Goal: Navigation & Orientation: Find specific page/section

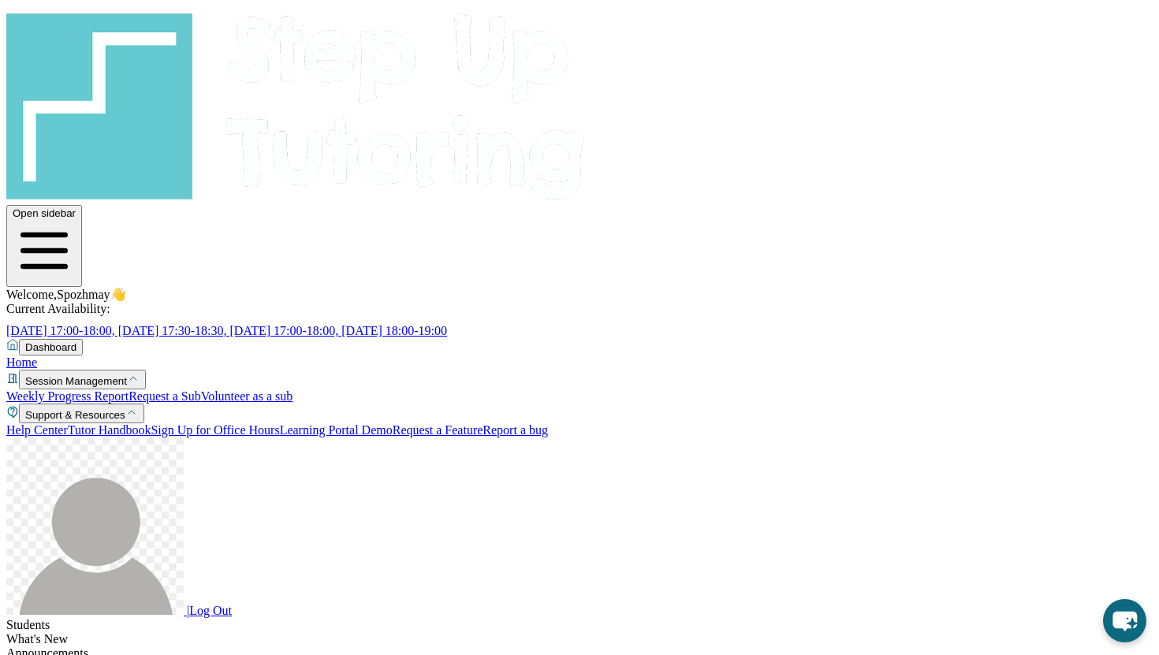
click at [393, 437] on link "Request a Feature" at bounding box center [438, 429] width 91 height 13
click at [106, 390] on link "Weekly Progress Report" at bounding box center [67, 396] width 122 height 13
click at [37, 356] on link "Home" at bounding box center [21, 362] width 31 height 13
click at [97, 409] on span "Support & Resources" at bounding box center [75, 415] width 100 height 12
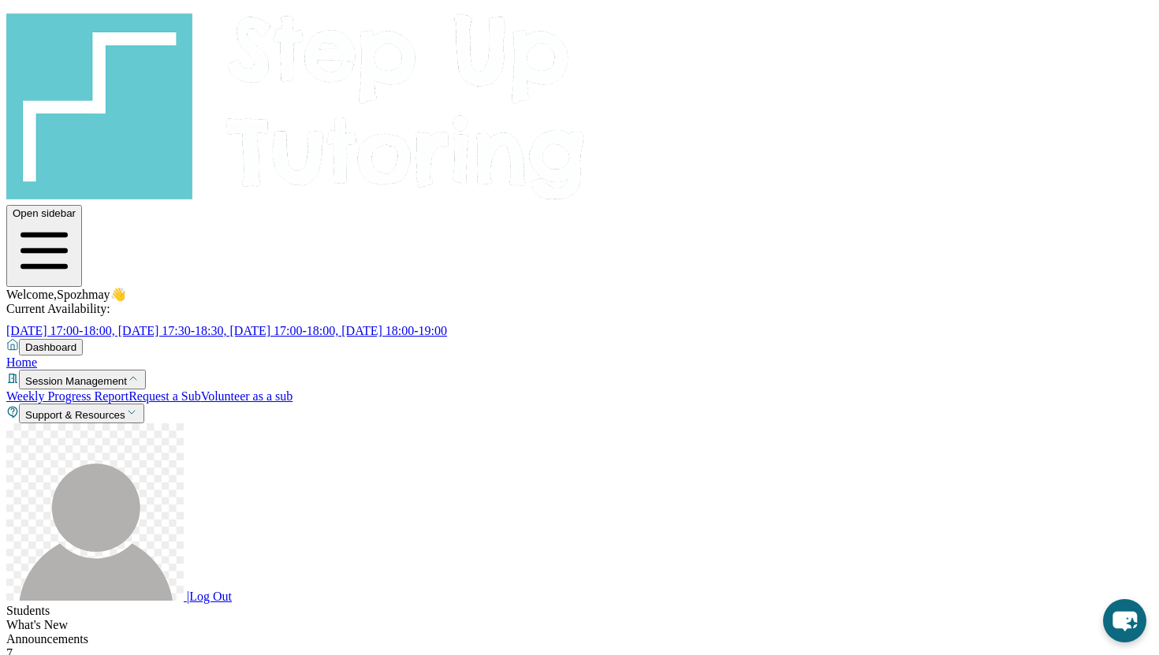
click at [97, 409] on span "Support & Resources" at bounding box center [75, 415] width 100 height 12
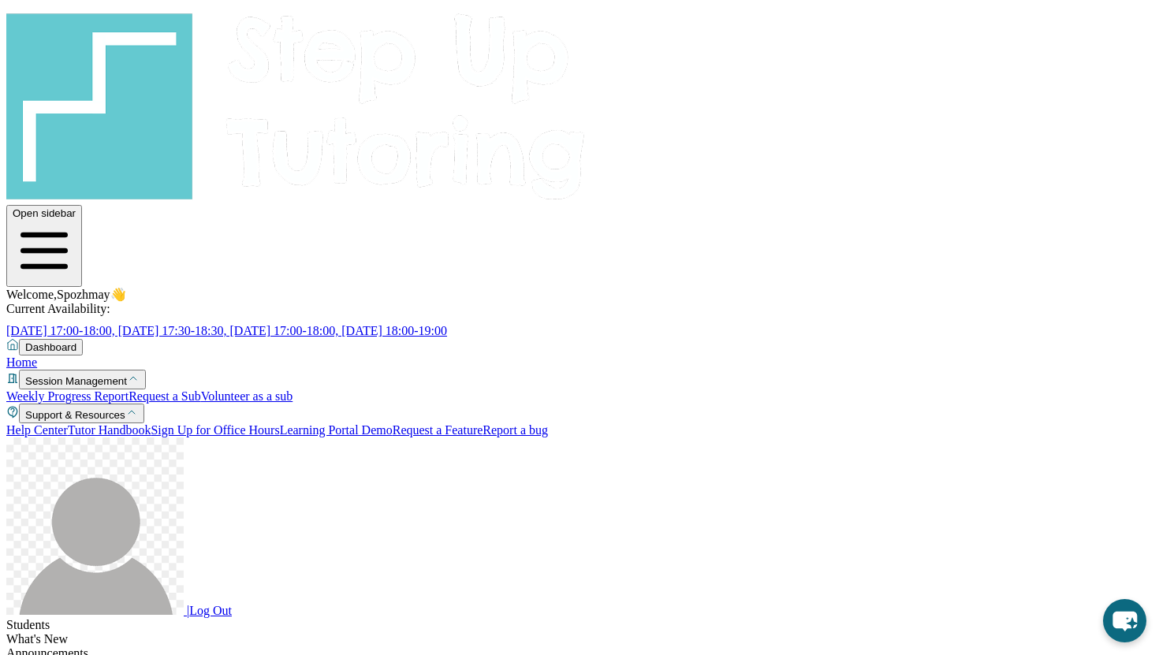
click at [90, 423] on link "Tutor Handbook" at bounding box center [110, 429] width 84 height 13
click at [37, 356] on link "Home" at bounding box center [21, 362] width 31 height 13
click at [62, 341] on span "Dashboard" at bounding box center [50, 347] width 51 height 12
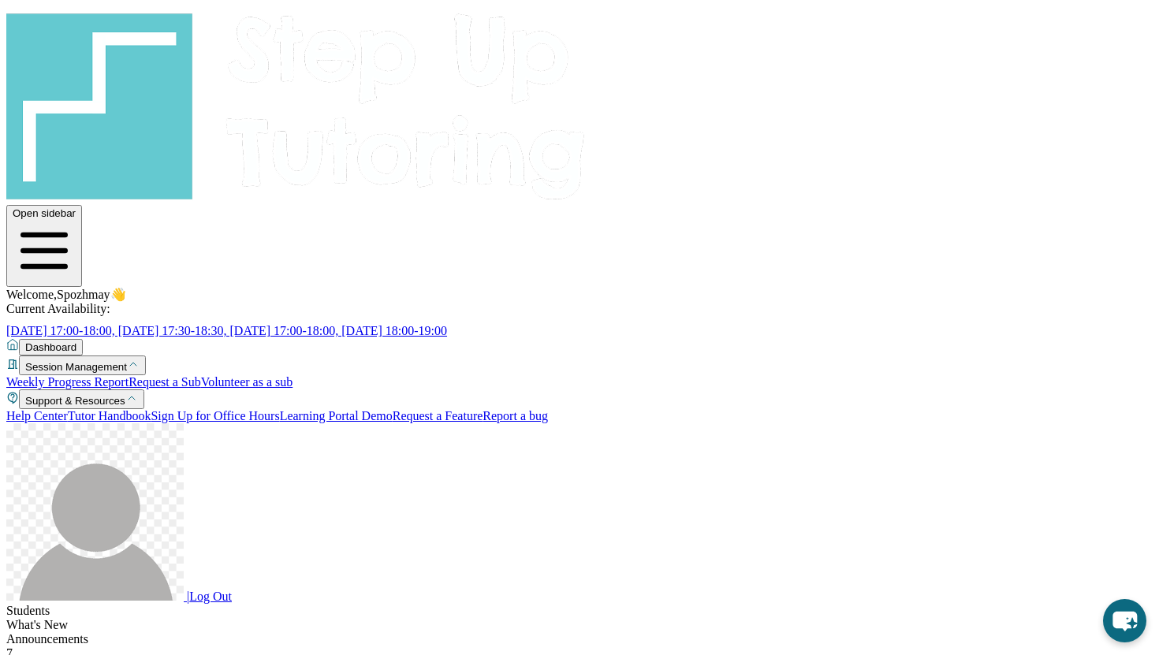
click at [62, 341] on span "Dashboard" at bounding box center [50, 347] width 51 height 12
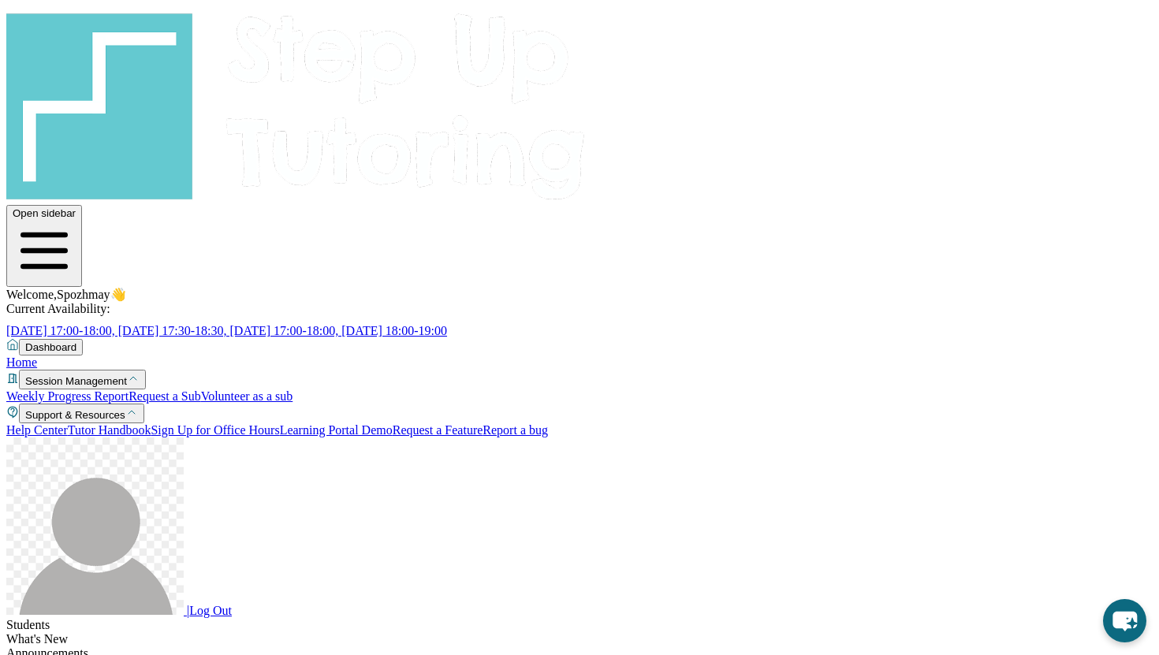
click at [318, 618] on div "Students" at bounding box center [579, 625] width 1147 height 14
click at [53, 60] on img at bounding box center [296, 104] width 580 height 196
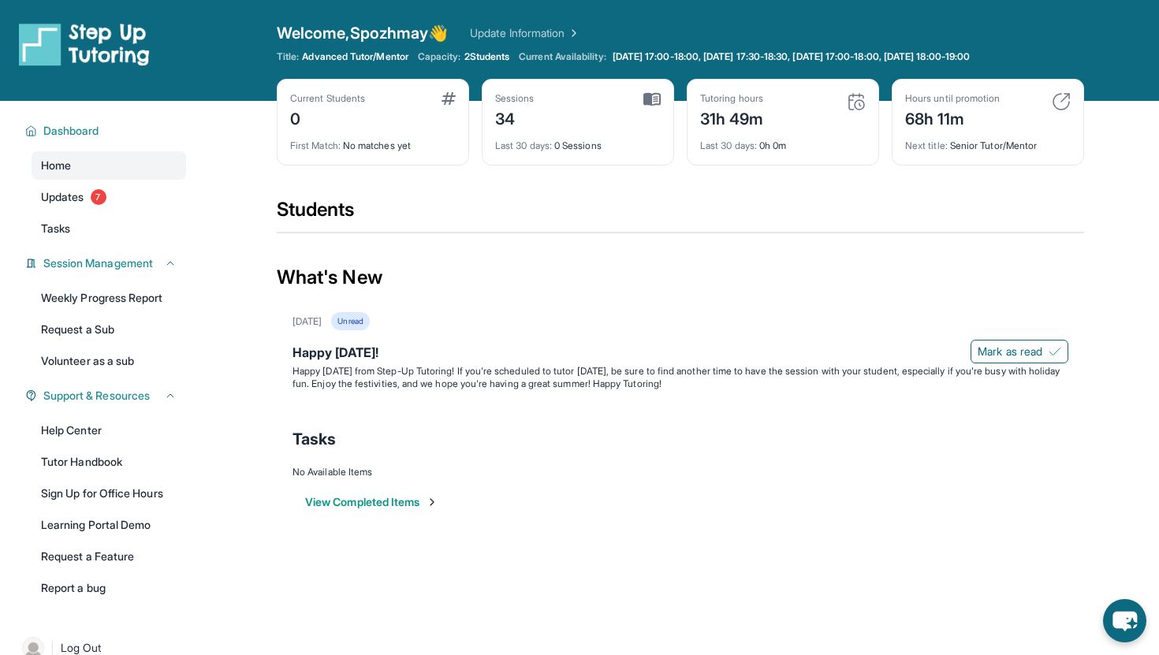
click at [363, 110] on div "0" at bounding box center [327, 117] width 75 height 25
click at [517, 114] on div "34" at bounding box center [514, 117] width 39 height 25
click at [88, 199] on link "Updates 7" at bounding box center [109, 197] width 155 height 28
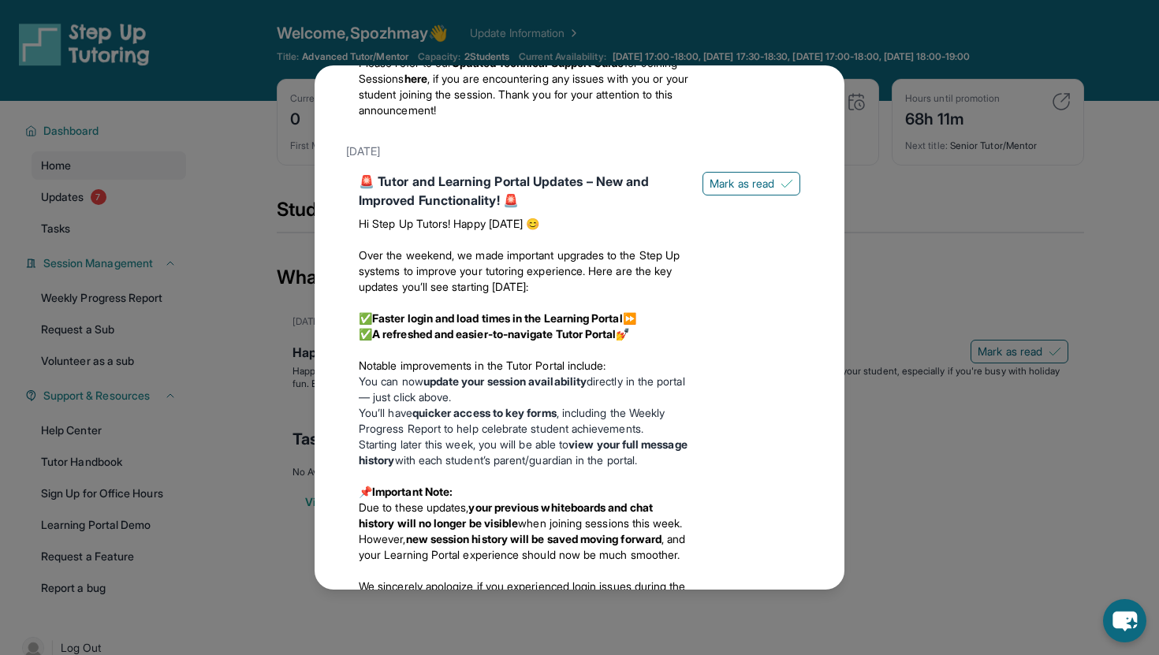
scroll to position [1597, 0]
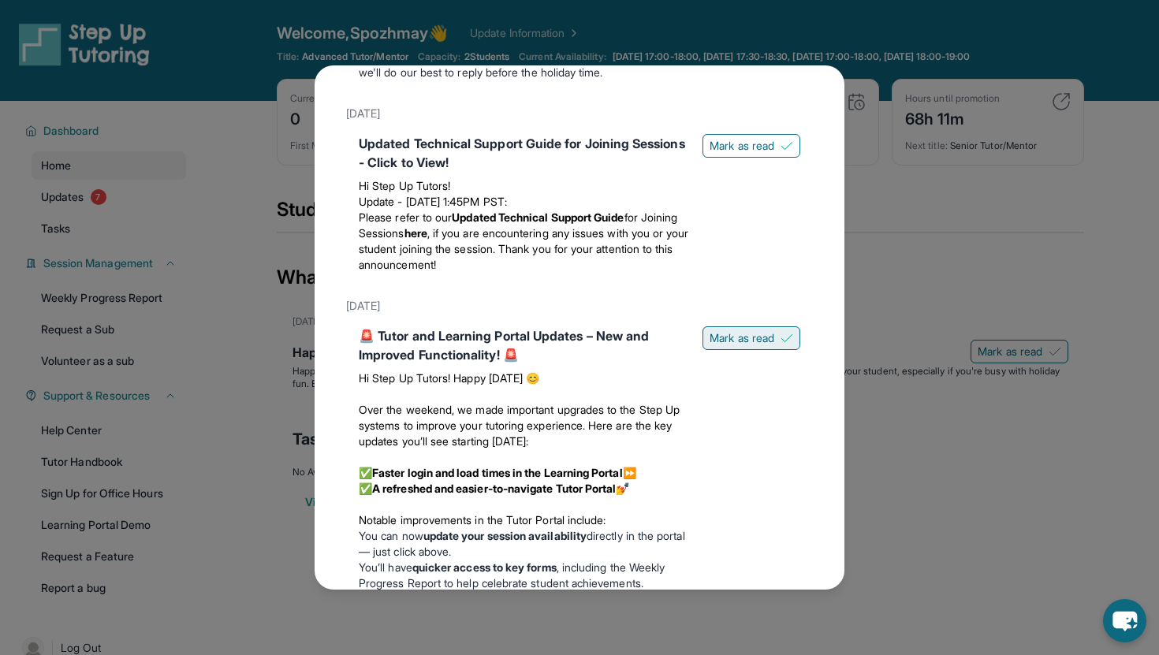
click at [729, 346] on span "Mark as read" at bounding box center [742, 338] width 65 height 16
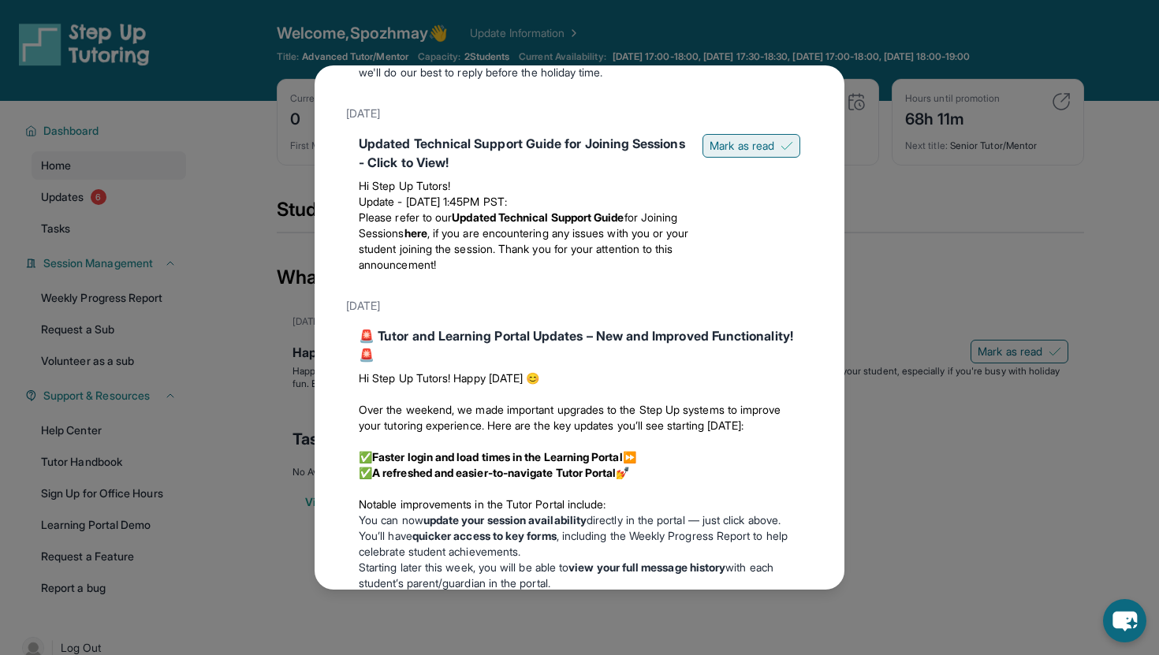
click at [756, 154] on span "Mark as read" at bounding box center [742, 146] width 65 height 16
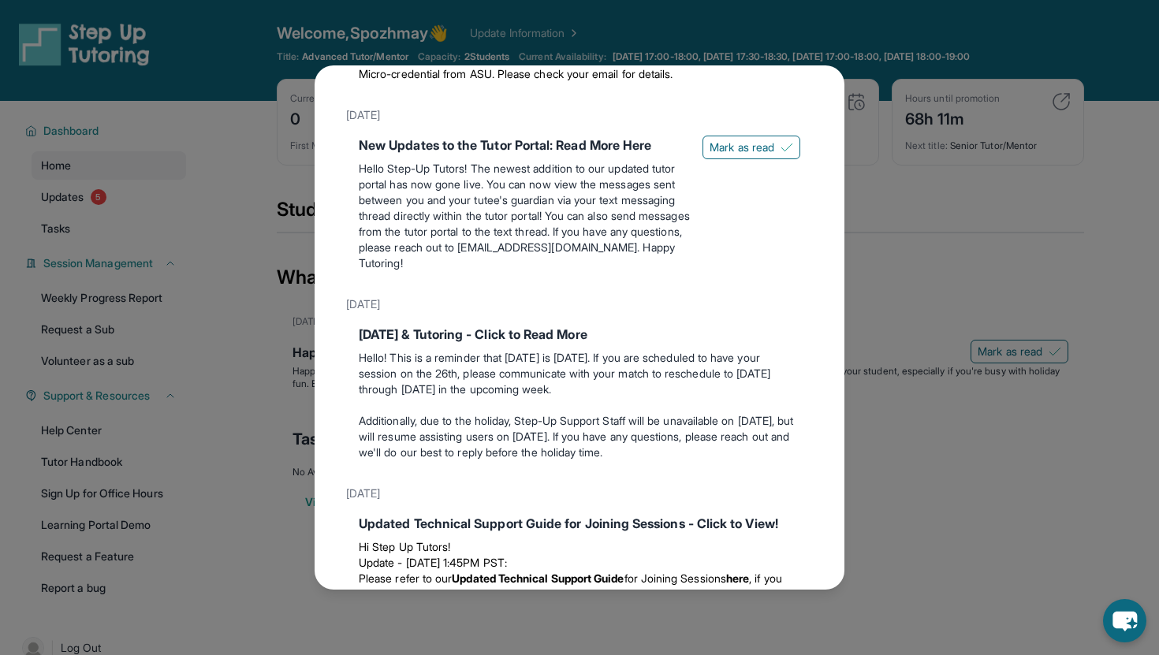
scroll to position [1204, 0]
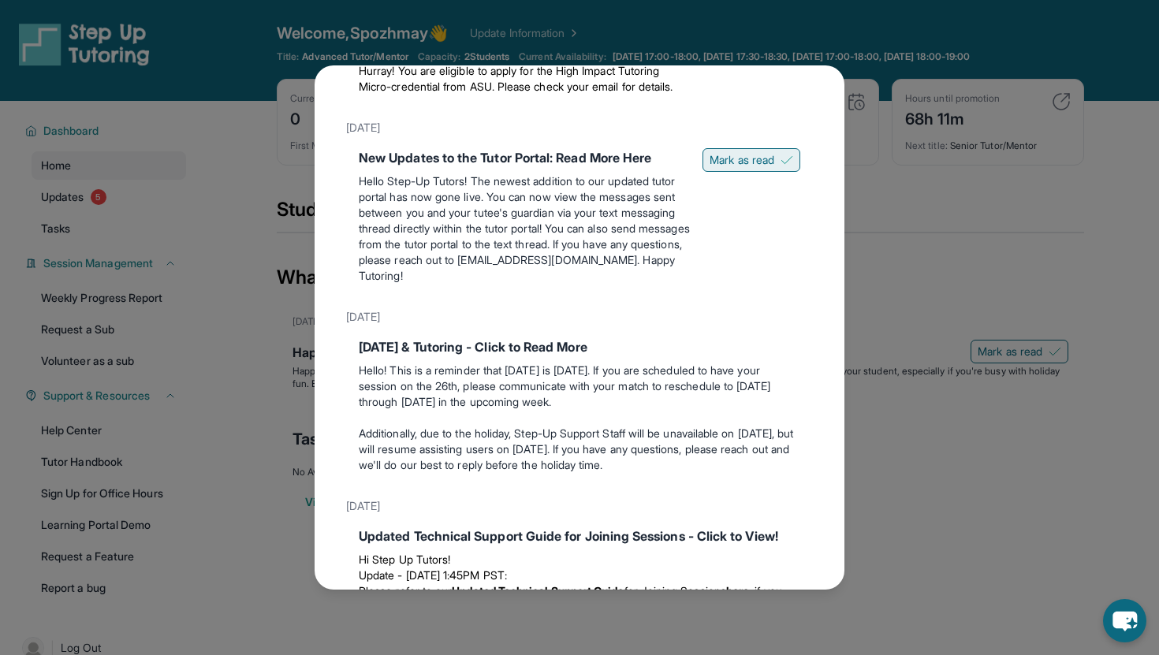
click at [738, 168] on span "Mark as read" at bounding box center [742, 160] width 65 height 16
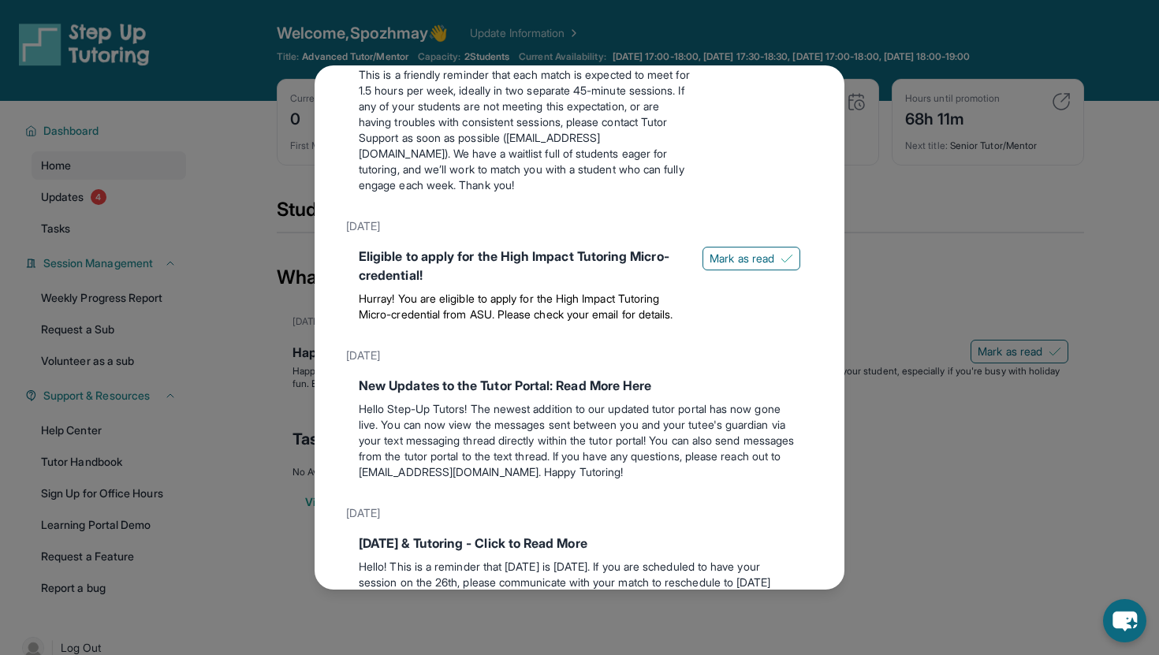
scroll to position [961, 0]
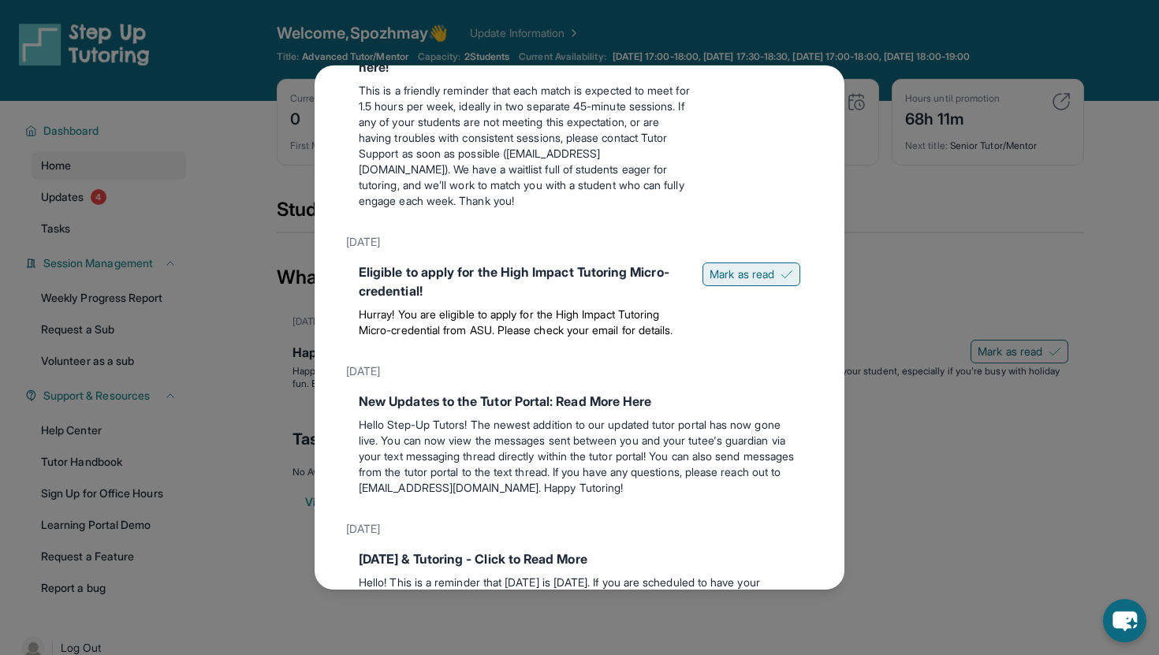
click at [756, 285] on button "Mark as read" at bounding box center [752, 275] width 98 height 24
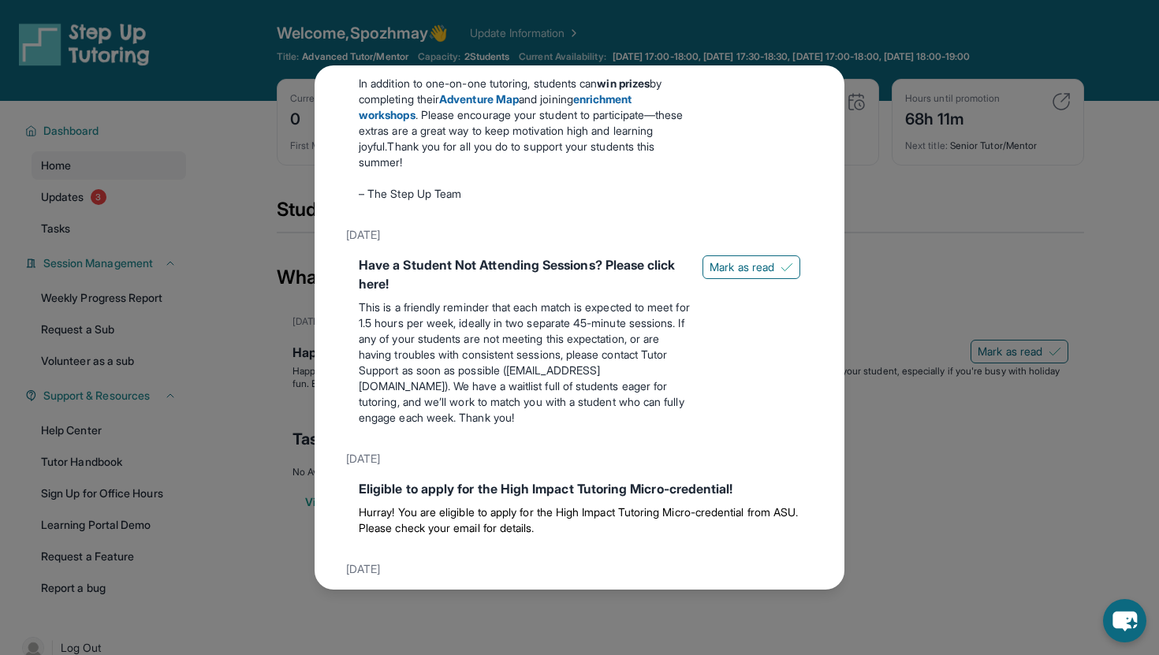
scroll to position [741, 0]
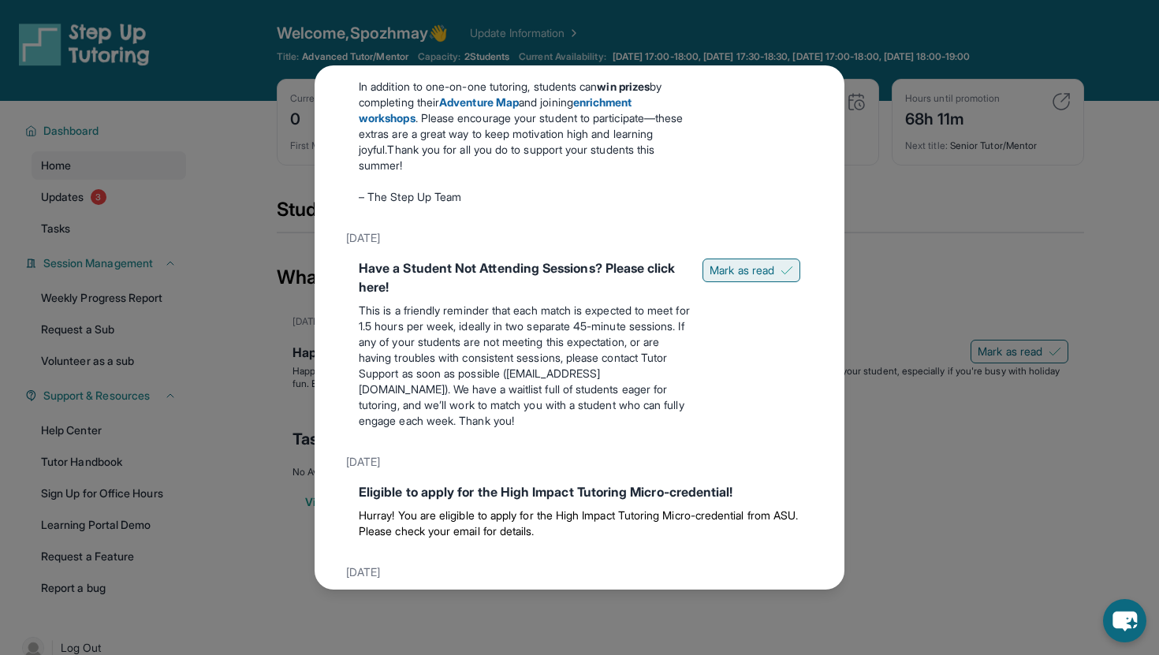
click at [741, 278] on span "Mark as read" at bounding box center [742, 271] width 65 height 16
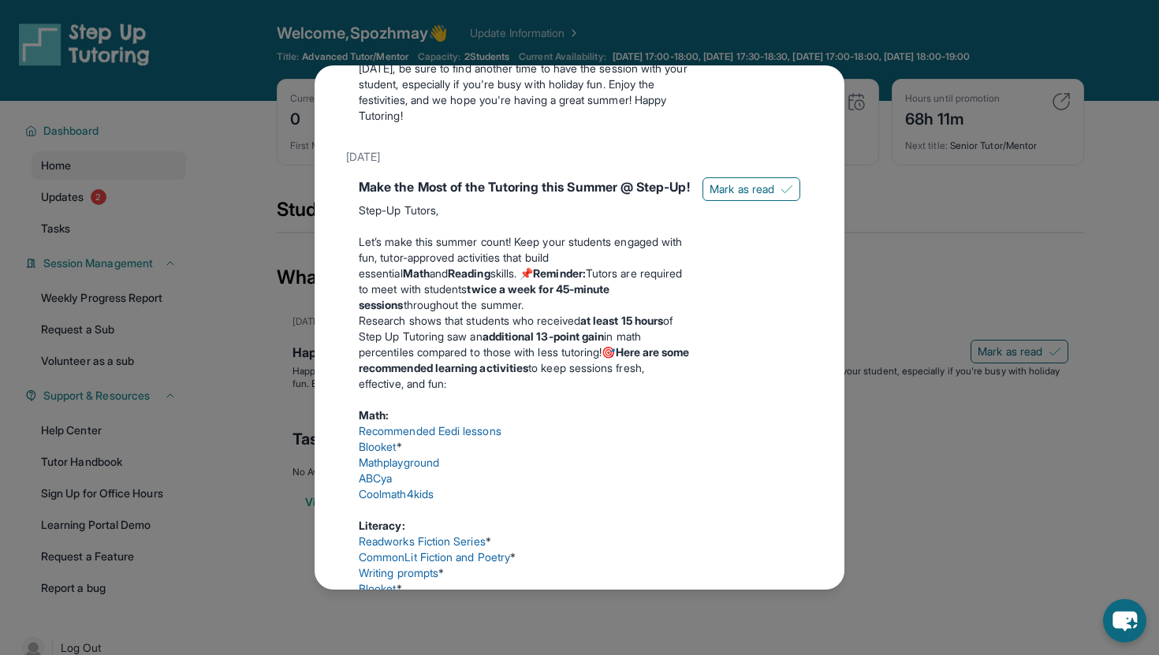
scroll to position [0, 0]
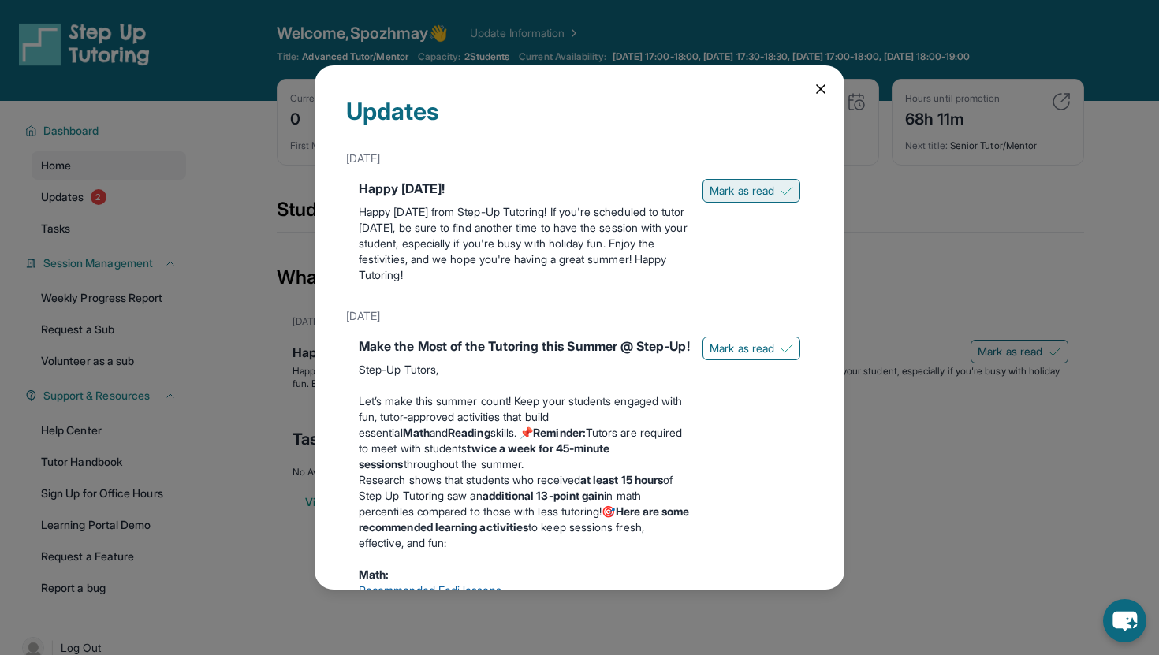
click at [747, 196] on span "Mark as read" at bounding box center [742, 191] width 65 height 16
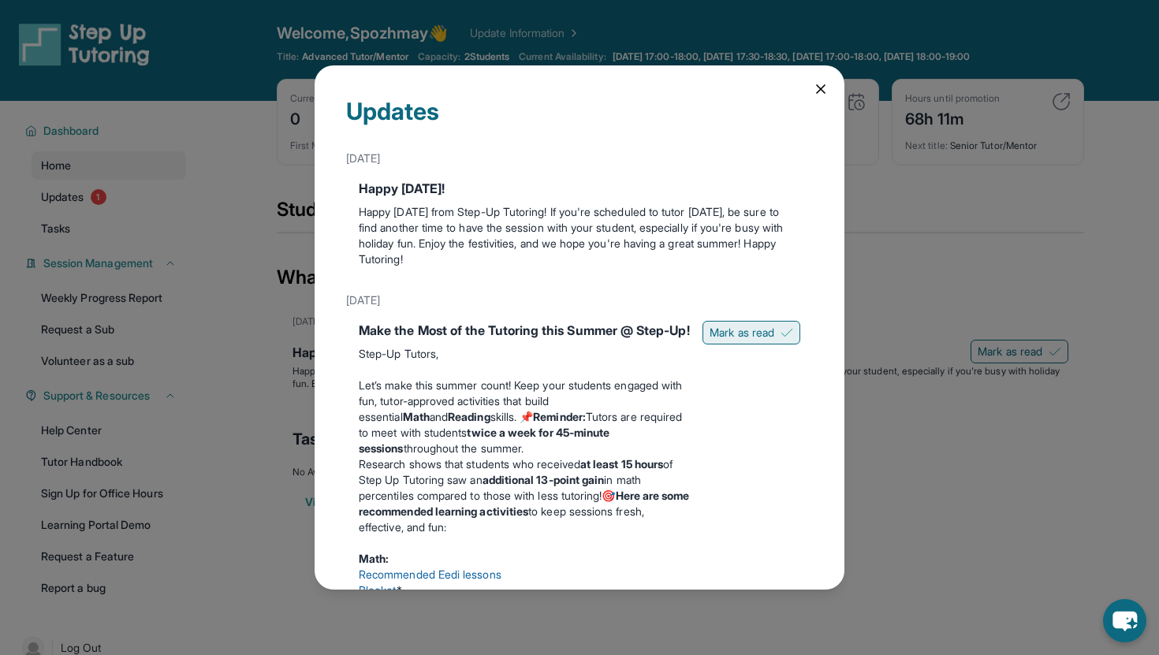
click at [764, 327] on span "Mark as read" at bounding box center [742, 333] width 65 height 16
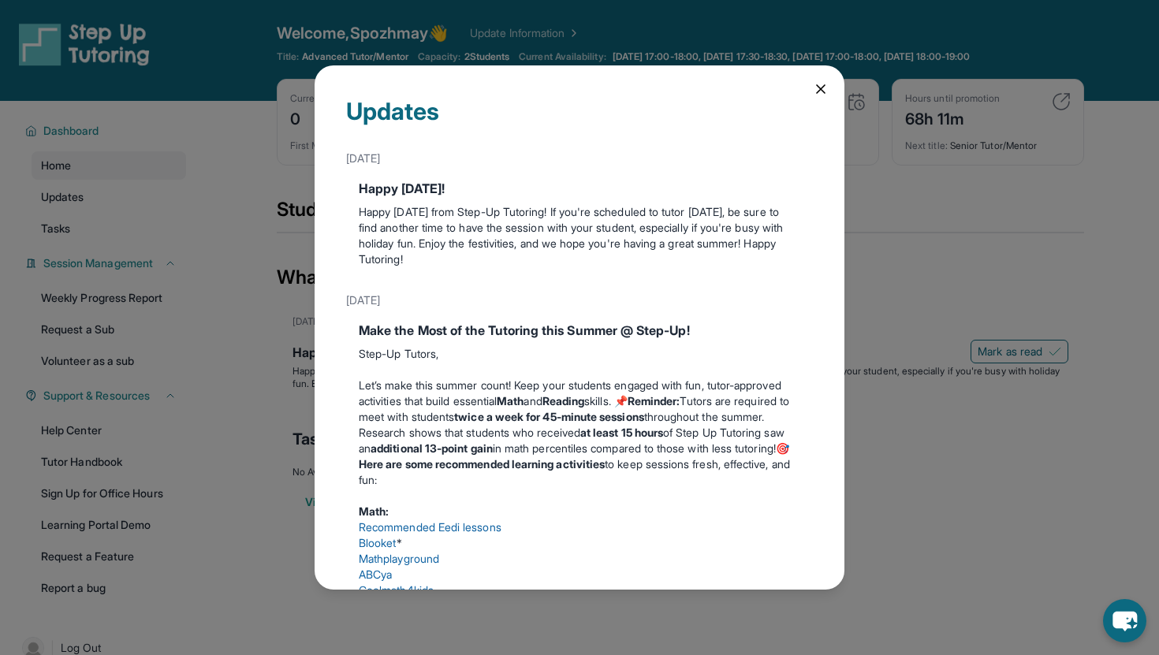
click at [823, 79] on div "Updates [DATE] Happy [DATE]! Happy [DATE] from Step-Up Tutoring! If you're sche…" at bounding box center [580, 327] width 530 height 524
click at [823, 96] on icon at bounding box center [821, 89] width 16 height 16
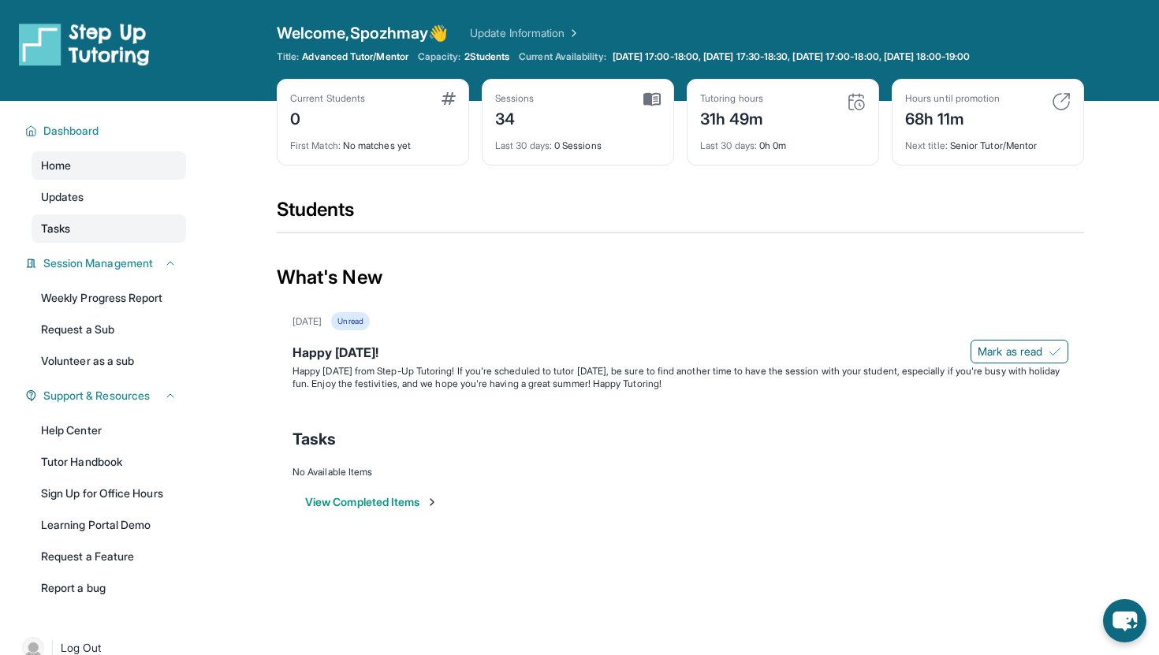
click at [74, 223] on link "Tasks" at bounding box center [109, 229] width 155 height 28
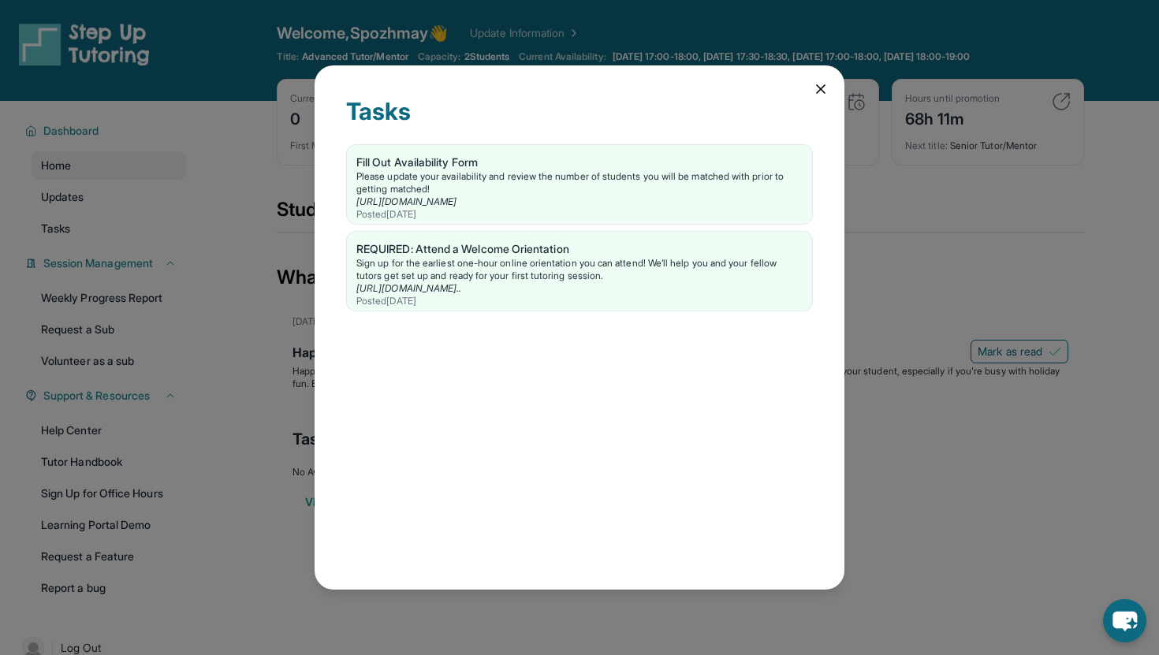
click at [823, 97] on div "Tasks Fill Out Availability Form Please update your availability and review the…" at bounding box center [580, 327] width 530 height 524
click at [819, 93] on icon at bounding box center [821, 89] width 16 height 16
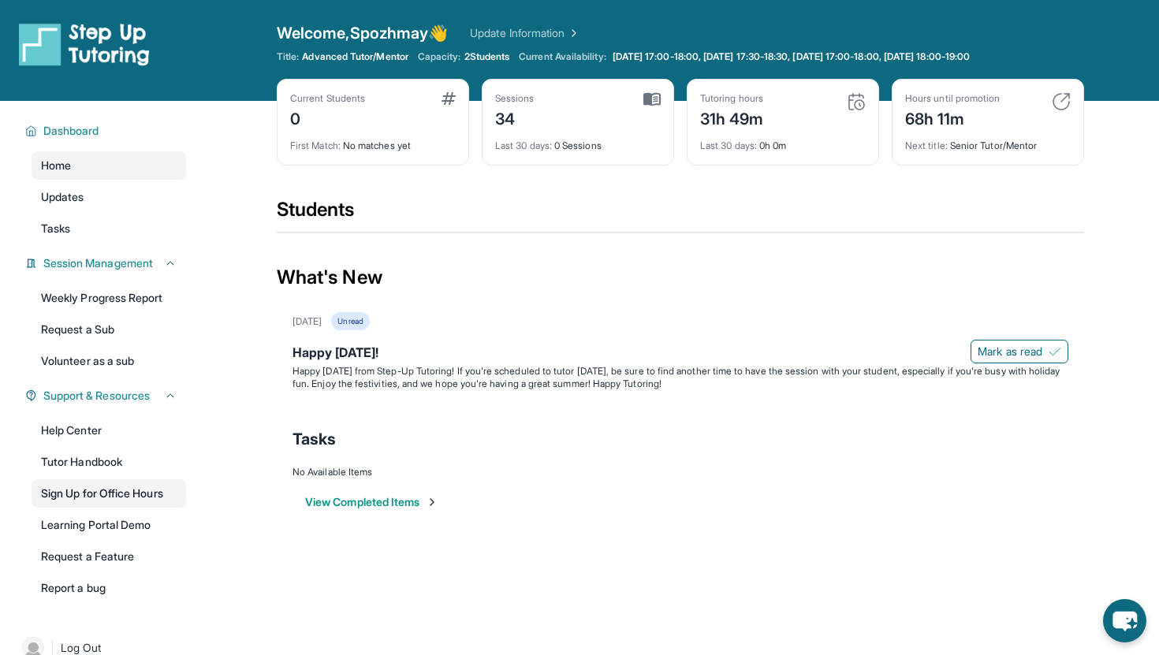
click at [127, 499] on link "Sign Up for Office Hours" at bounding box center [109, 493] width 155 height 28
click at [541, 29] on link "Update Information" at bounding box center [525, 33] width 110 height 16
click at [1057, 103] on img at bounding box center [1061, 101] width 19 height 19
click at [1066, 96] on img at bounding box center [1061, 101] width 19 height 19
click at [1066, 95] on img at bounding box center [1061, 101] width 19 height 19
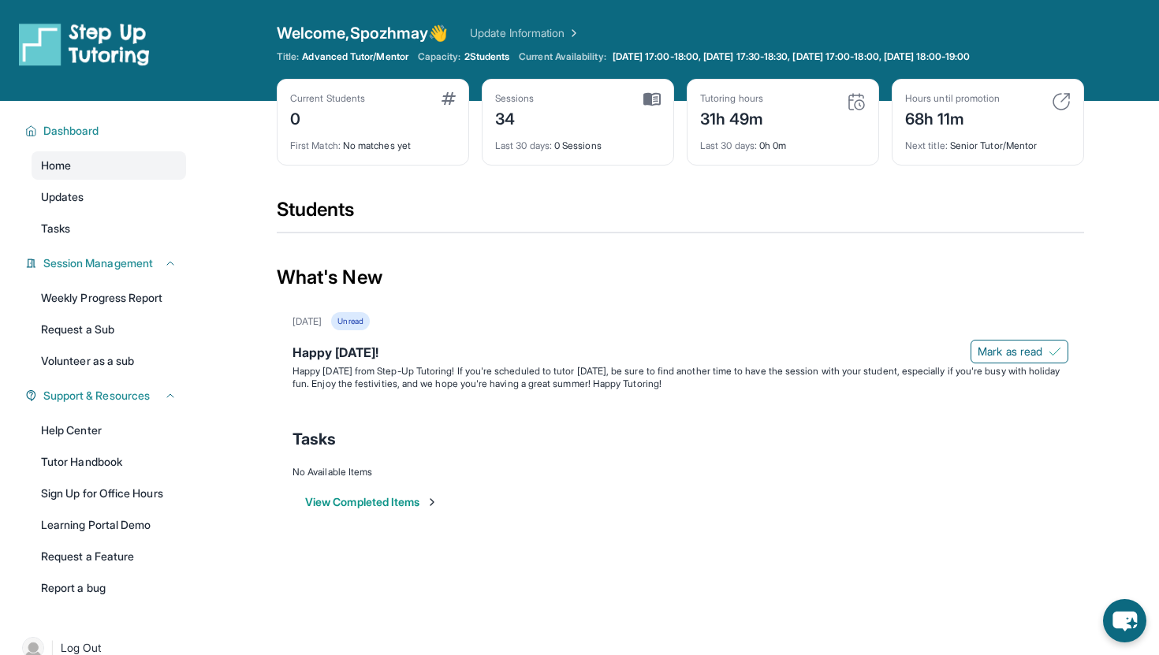
click at [1066, 95] on img at bounding box center [1061, 101] width 19 height 19
click at [651, 95] on img at bounding box center [652, 99] width 17 height 14
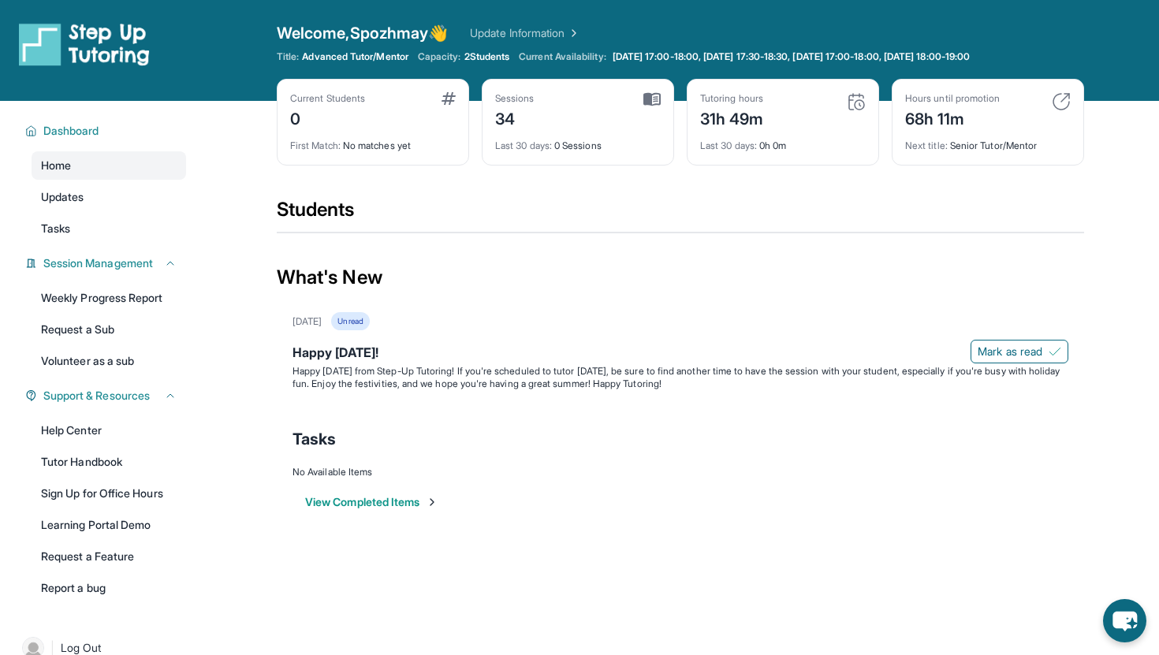
click at [850, 102] on img at bounding box center [856, 101] width 19 height 19
click at [446, 99] on img at bounding box center [449, 98] width 14 height 13
click at [45, 56] on img at bounding box center [84, 44] width 131 height 44
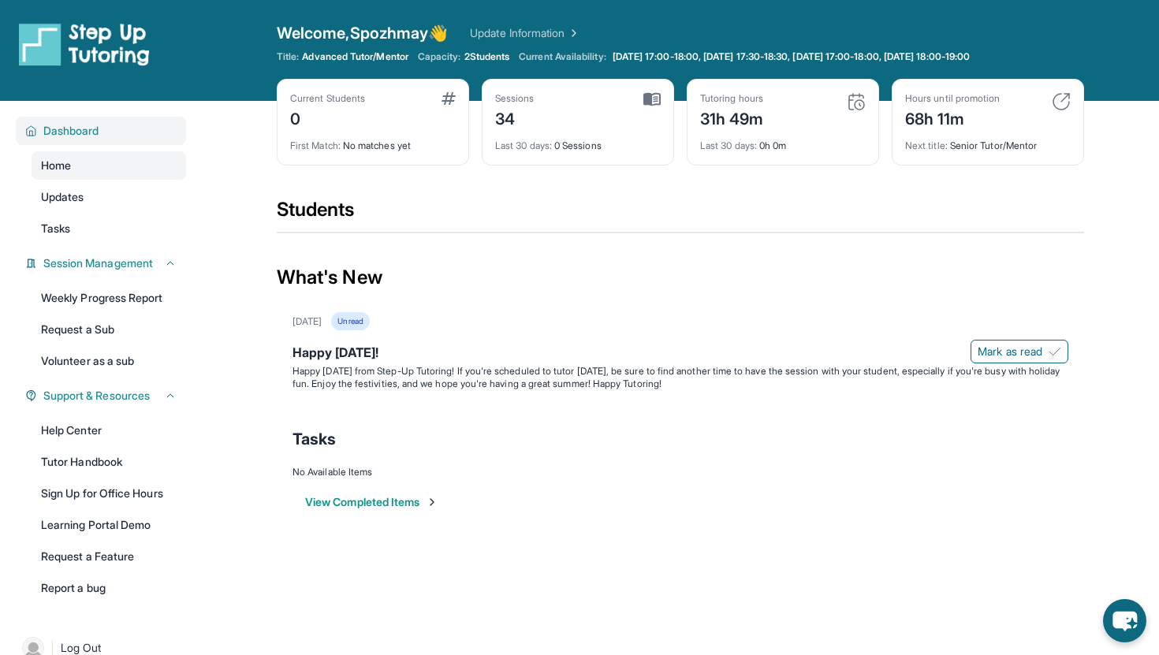
click at [52, 132] on span "Dashboard" at bounding box center [71, 131] width 56 height 16
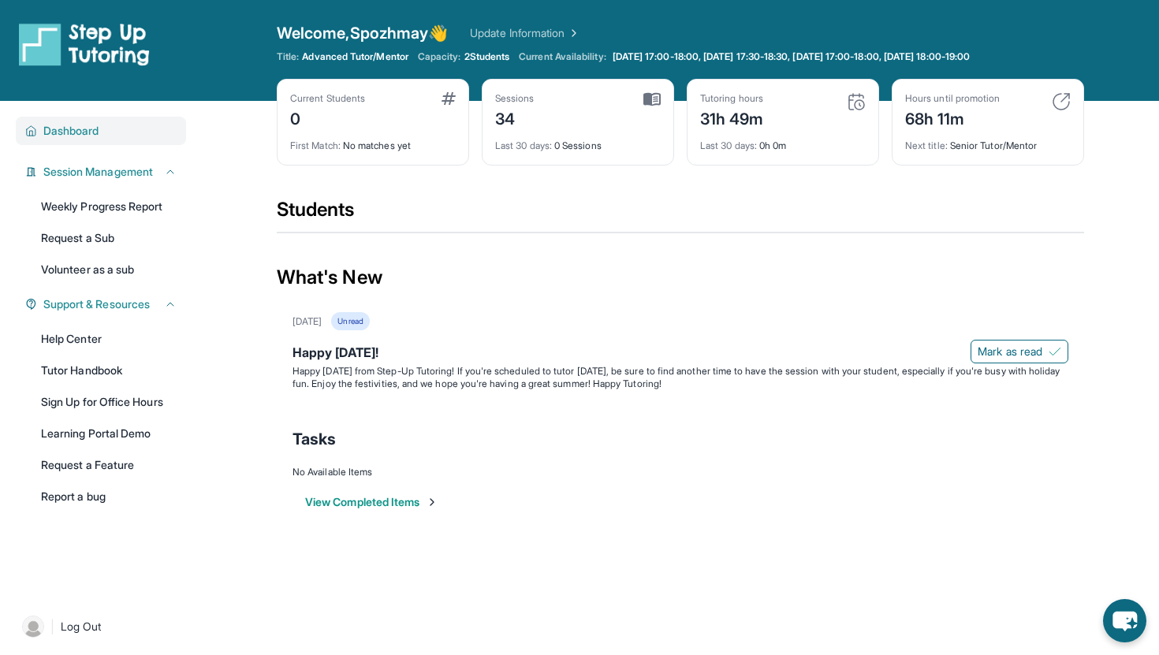
click at [52, 132] on span "Dashboard" at bounding box center [71, 131] width 56 height 16
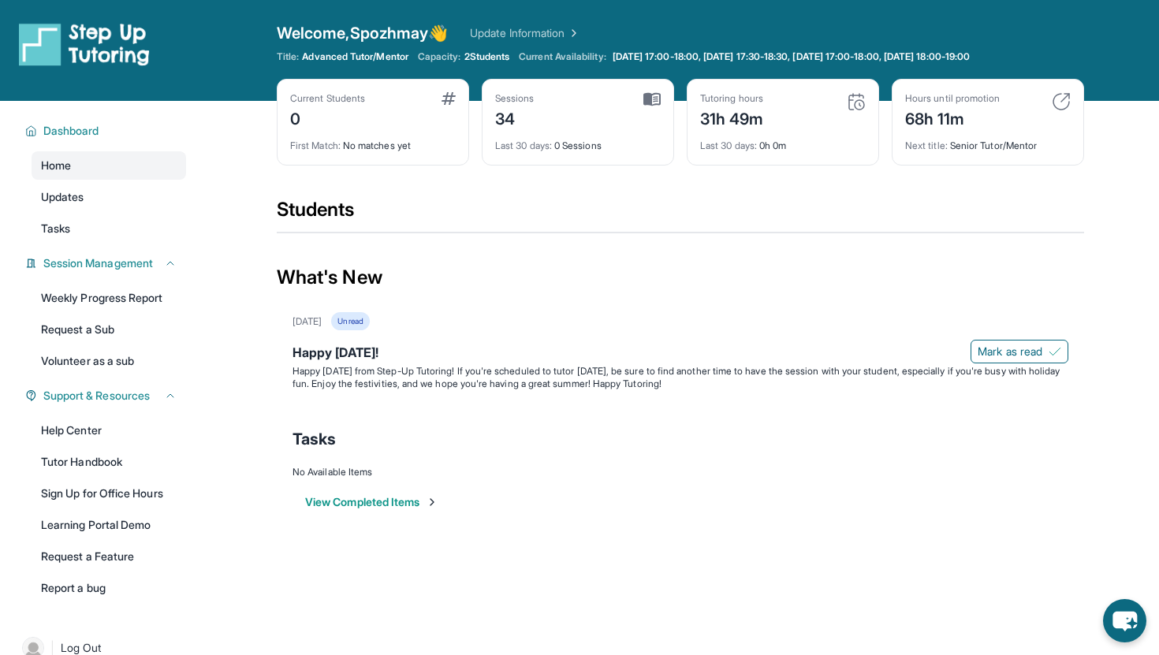
click at [443, 47] on div "Welcome, Spozhmay 👋 Update Information Title: Advanced Tutor/Mentor Capacity: 2…" at bounding box center [681, 50] width 808 height 57
click at [443, 55] on span "Capacity:" at bounding box center [439, 56] width 43 height 13
click at [47, 39] on img at bounding box center [84, 44] width 131 height 44
